Goal: Communication & Community: Ask a question

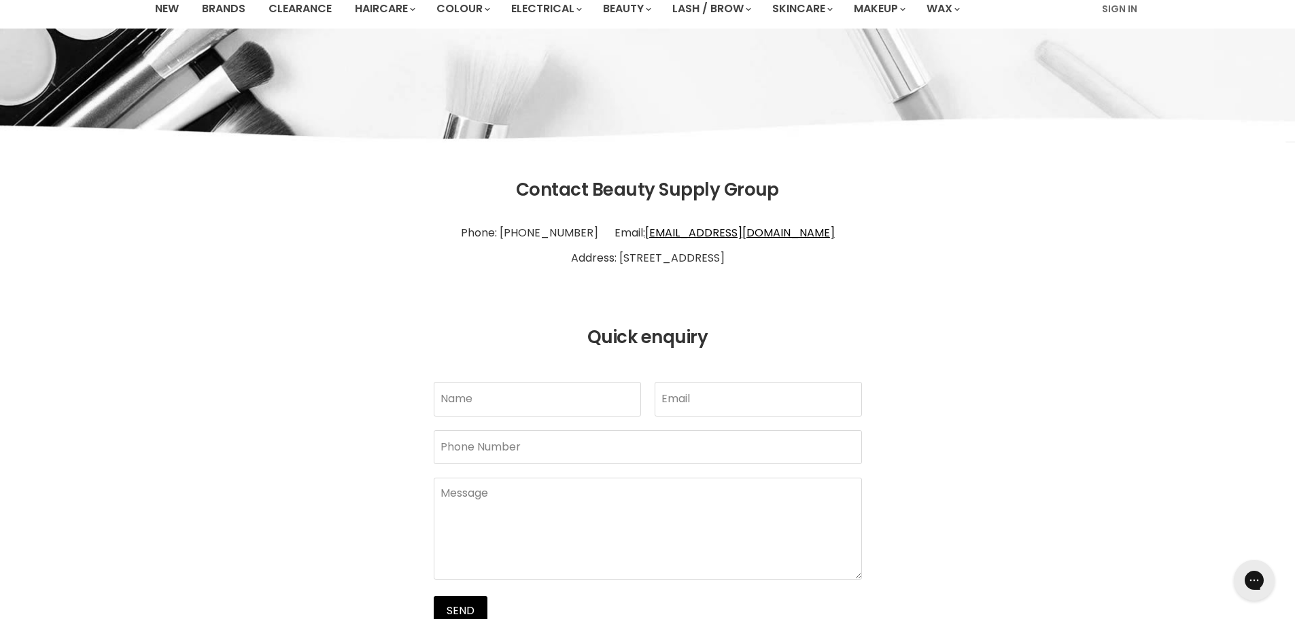
scroll to position [272, 0]
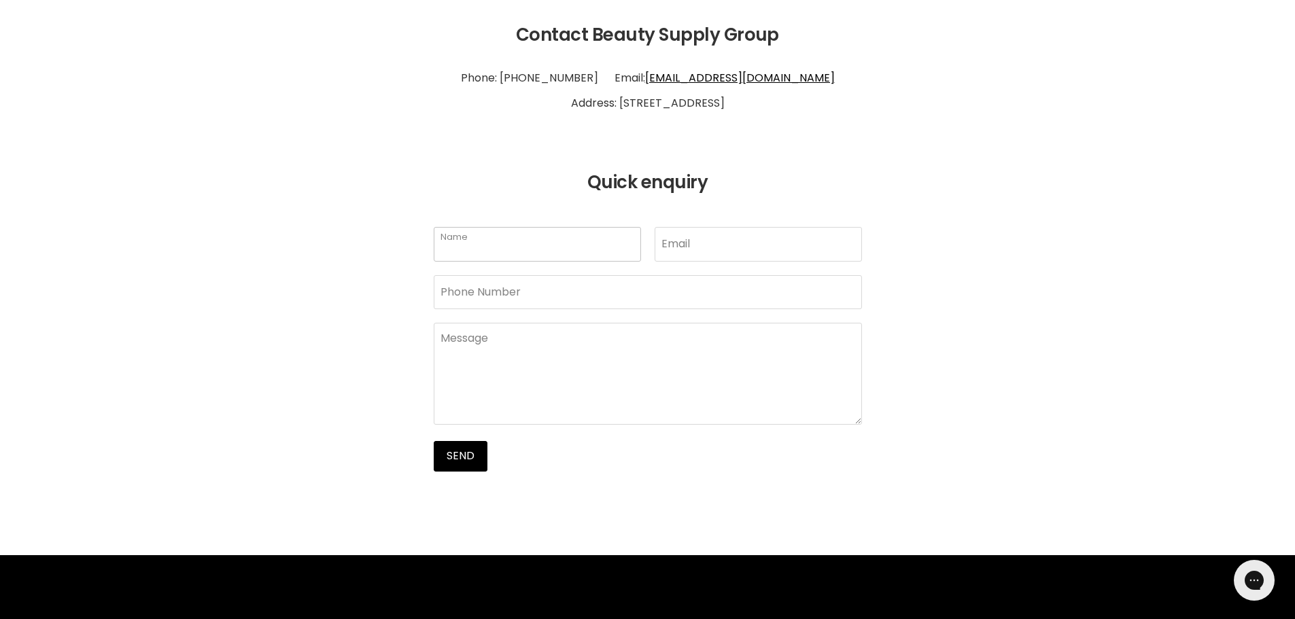
click at [465, 246] on input "Name" at bounding box center [537, 244] width 207 height 34
click at [496, 259] on input "Name" at bounding box center [537, 244] width 207 height 34
type input "Ryan Brown"
type input "Brownryan981@gmail.com"
type input "5168562184"
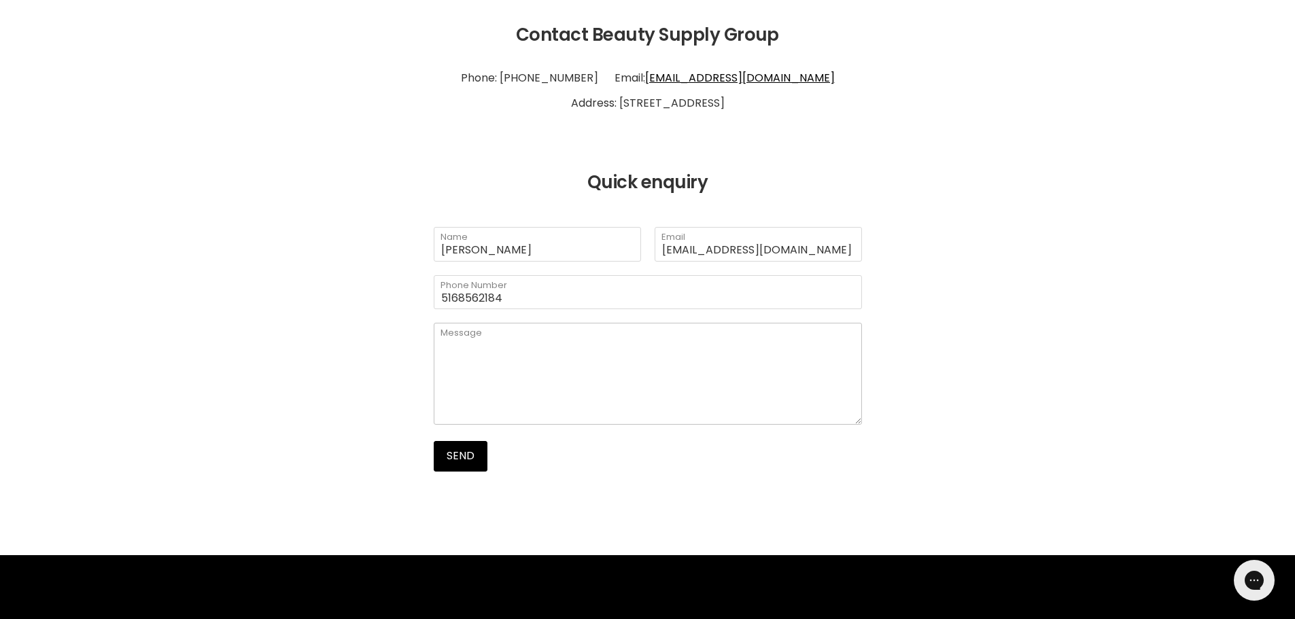
click at [551, 379] on textarea "Main content" at bounding box center [648, 374] width 428 height 102
paste textarea "Hello Sir/Madam, Hope you're having a great day! Myself Ryan, from an Internet …"
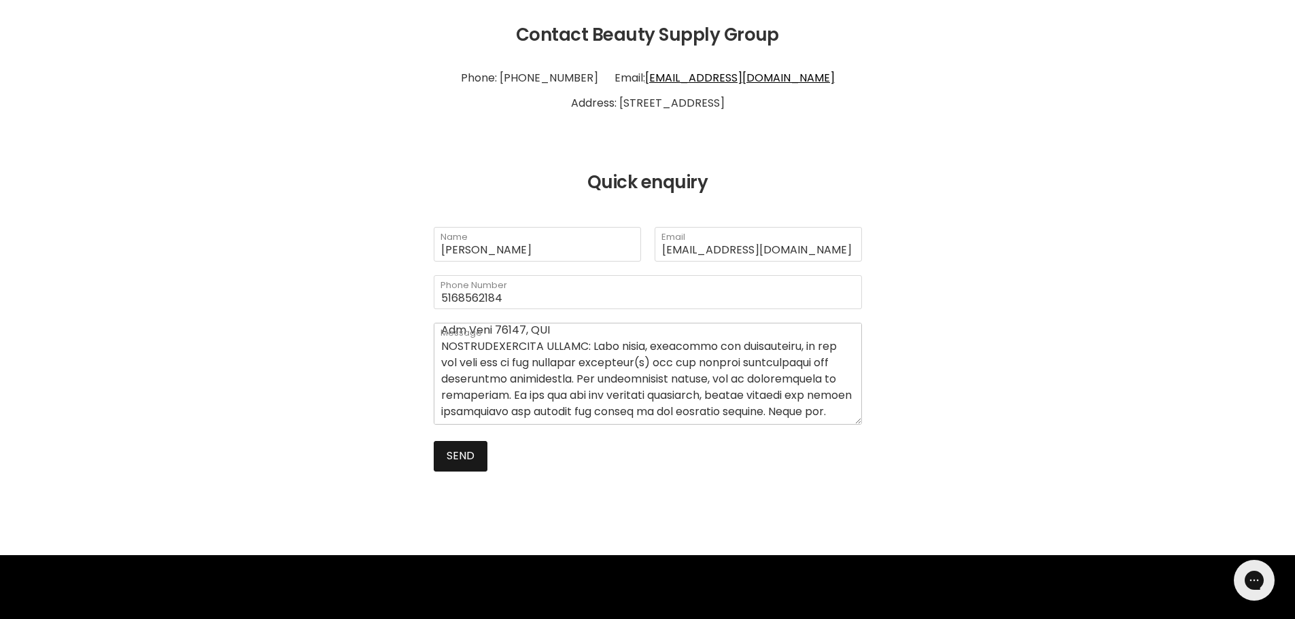
type textarea "Hello Sir/Madam, Hope you're having a great day! Myself Ryan, from an Internet …"
click at [475, 464] on button "Send" at bounding box center [461, 456] width 54 height 30
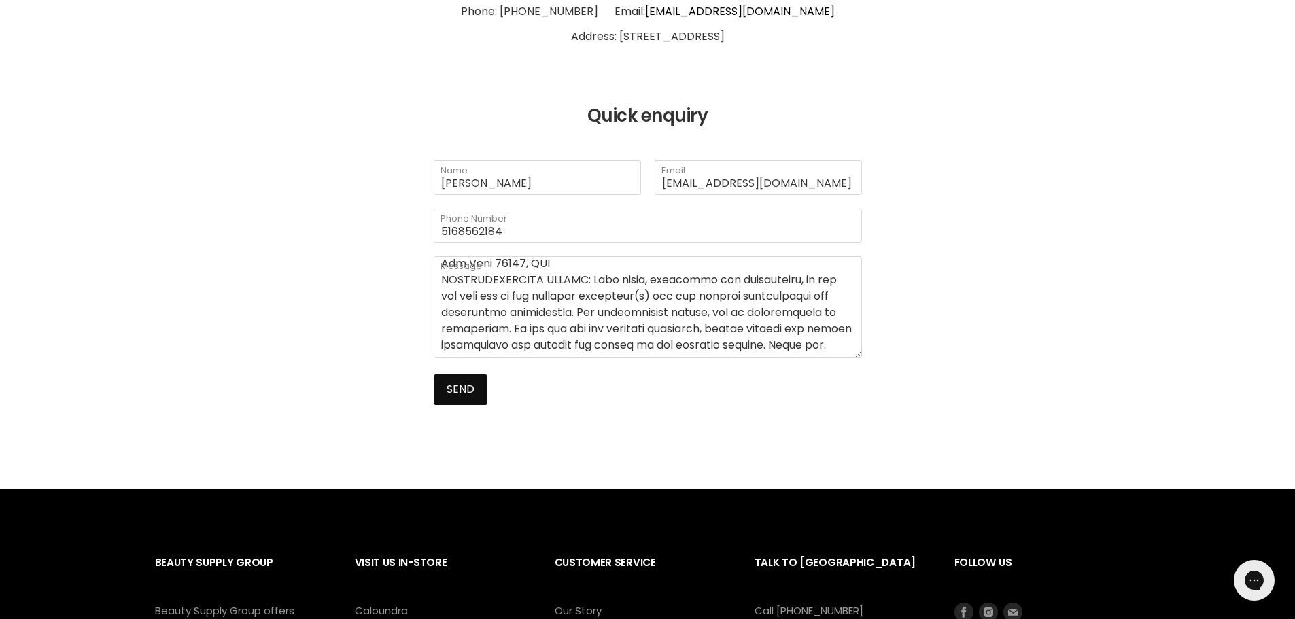
scroll to position [340, 0]
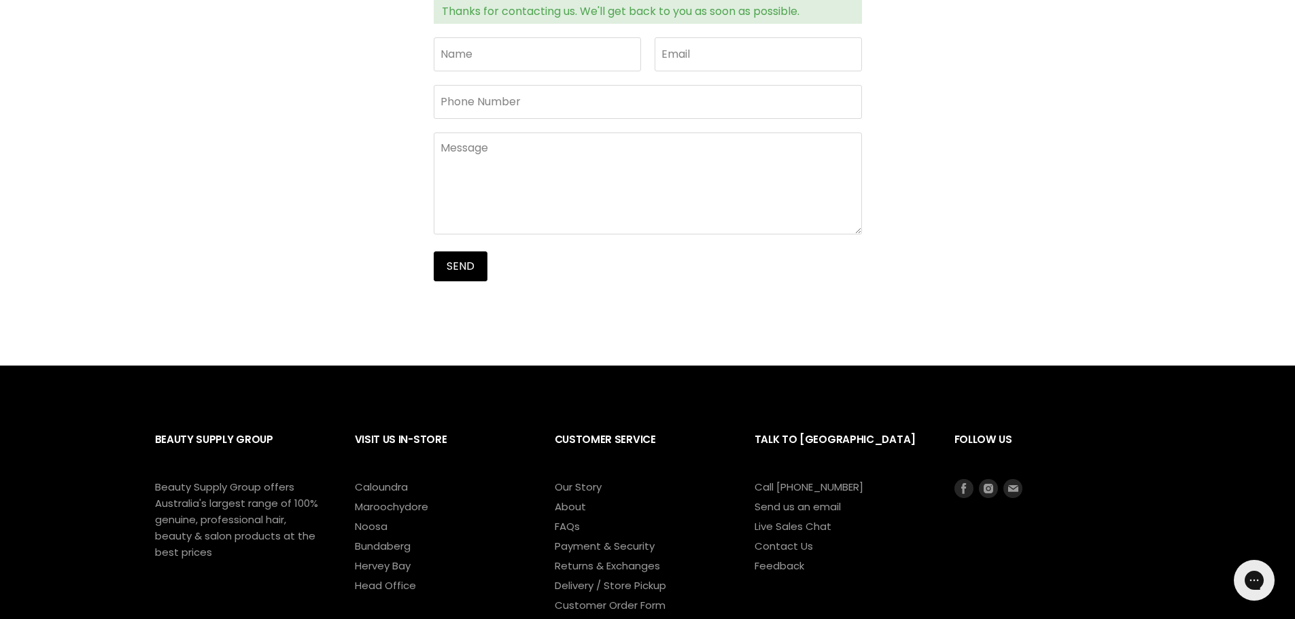
scroll to position [498, 0]
